Goal: Task Accomplishment & Management: Use online tool/utility

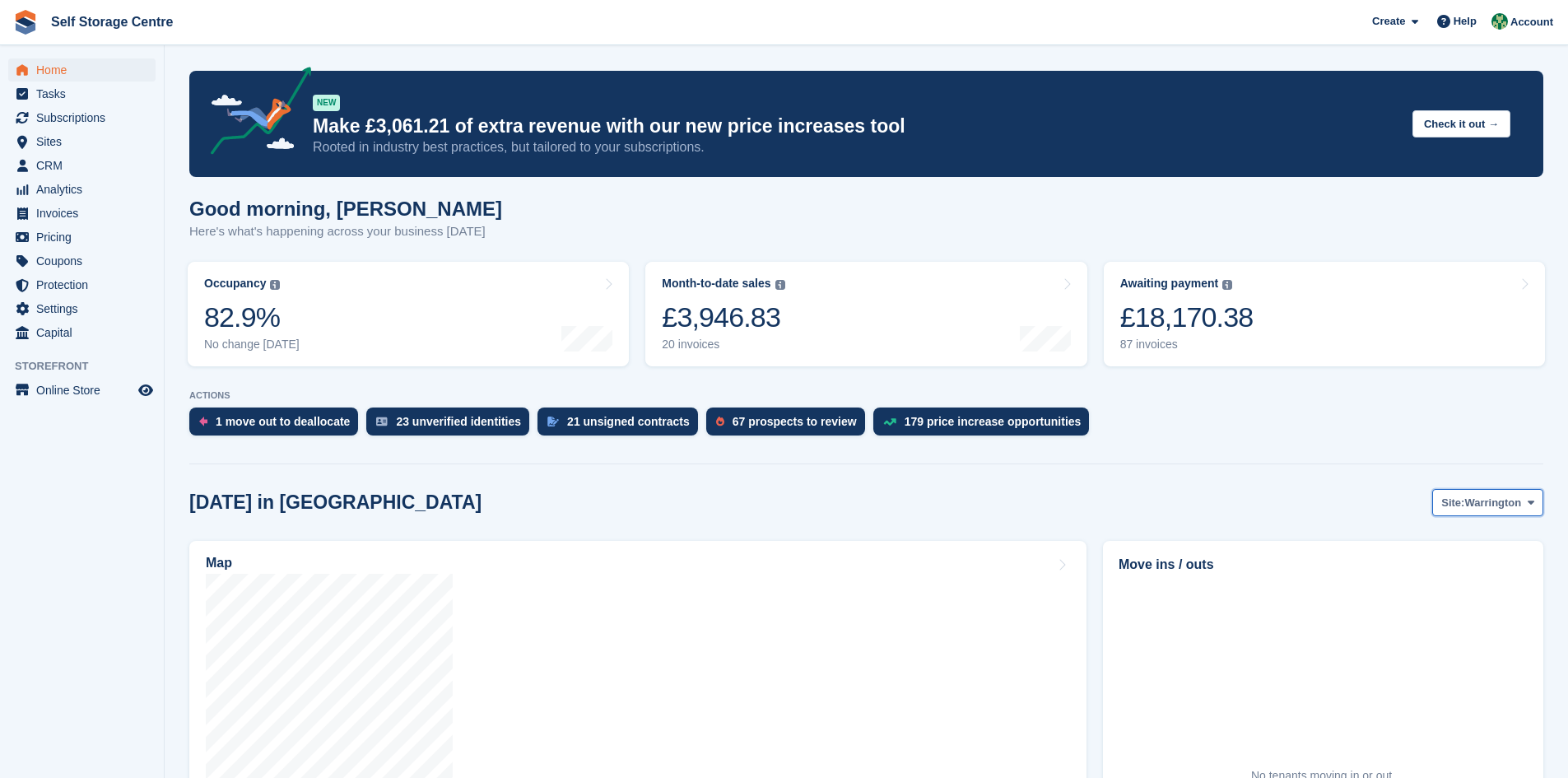
click at [755, 506] on icon at bounding box center [1530, 502] width 7 height 11
click at [755, 540] on link "Winsford" at bounding box center [1463, 571] width 143 height 30
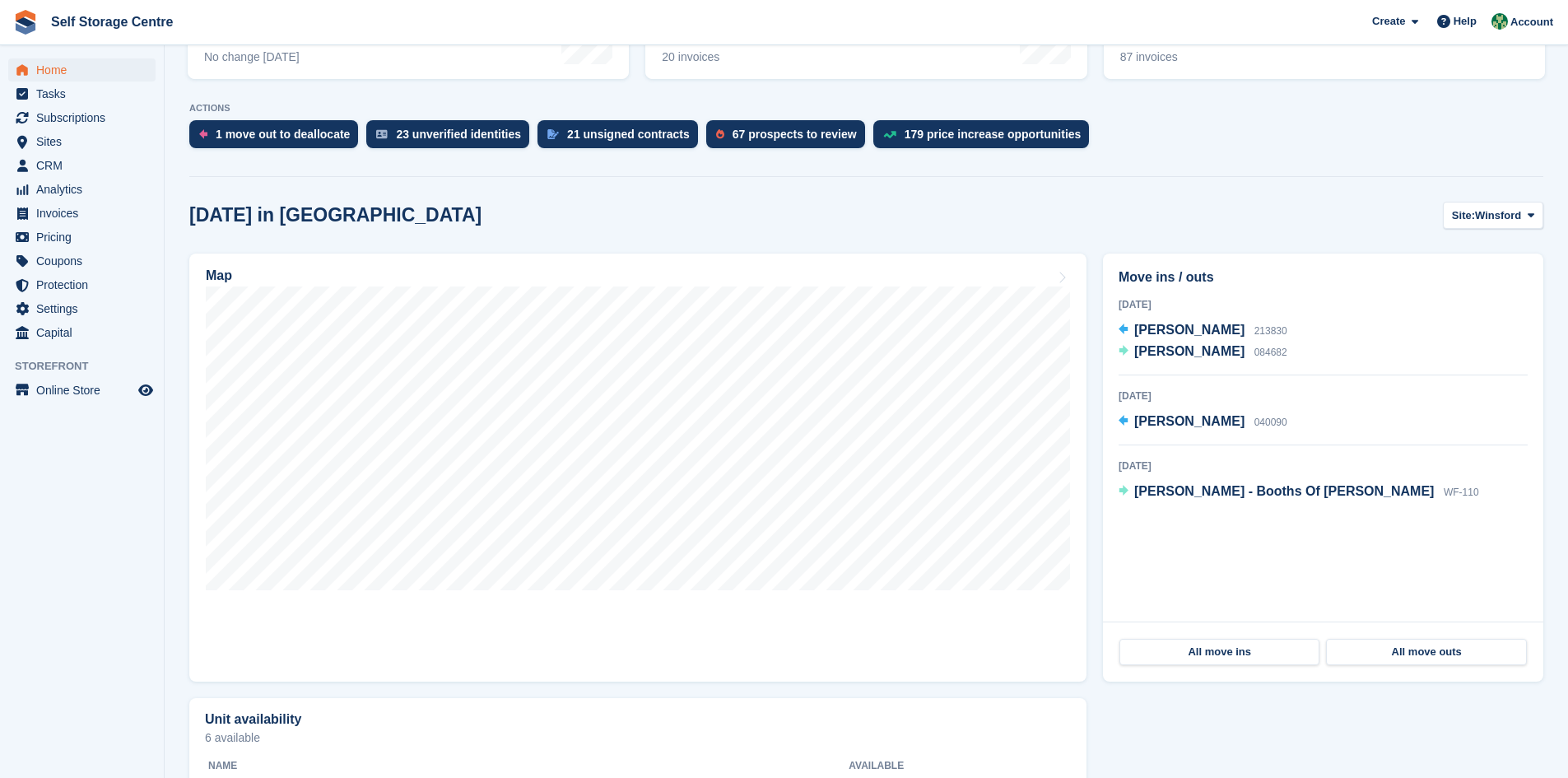
scroll to position [329, 0]
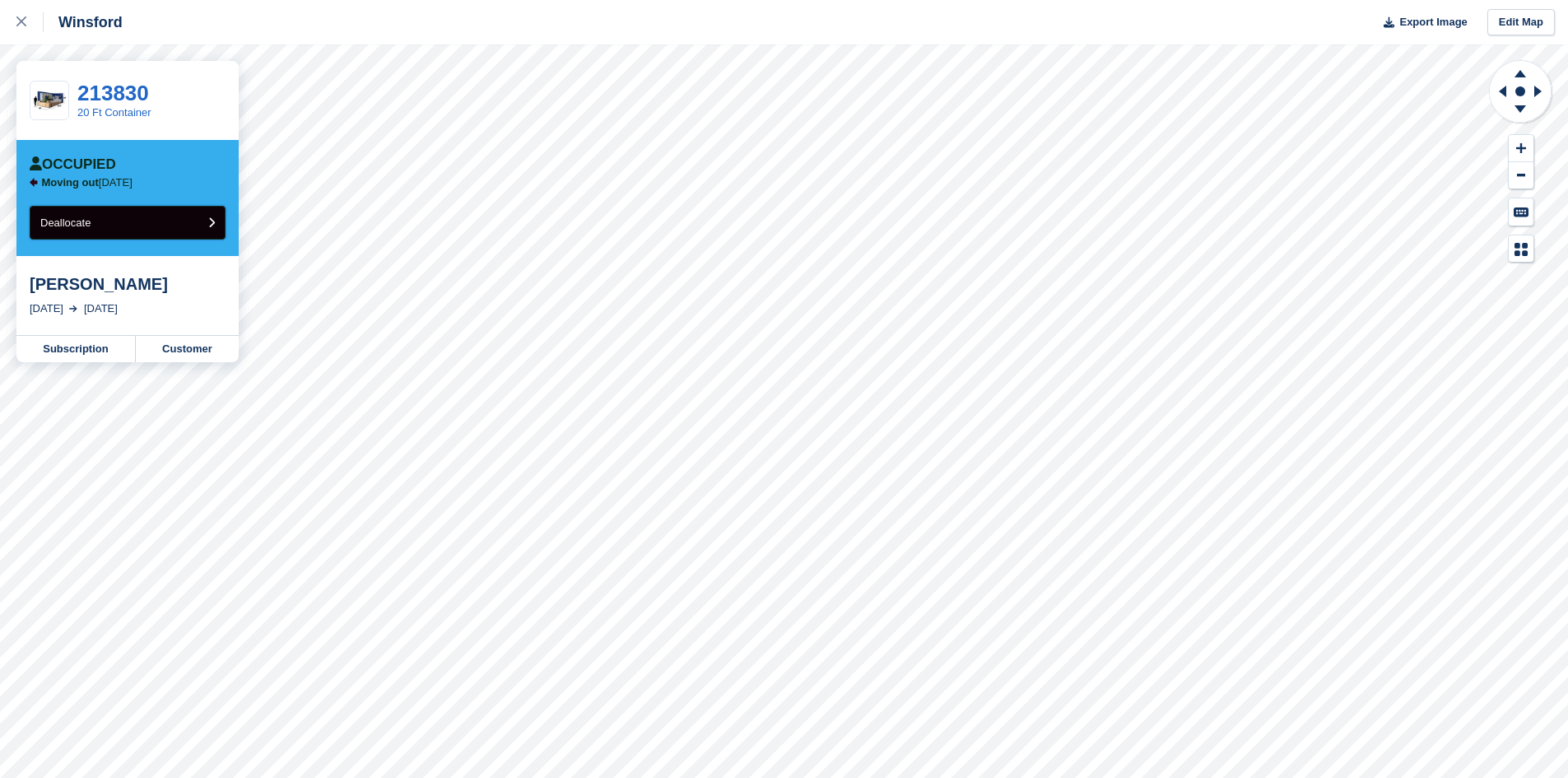
click at [205, 222] on button "Deallocate" at bounding box center [127, 222] width 196 height 34
